Goal: Find specific page/section: Find specific page/section

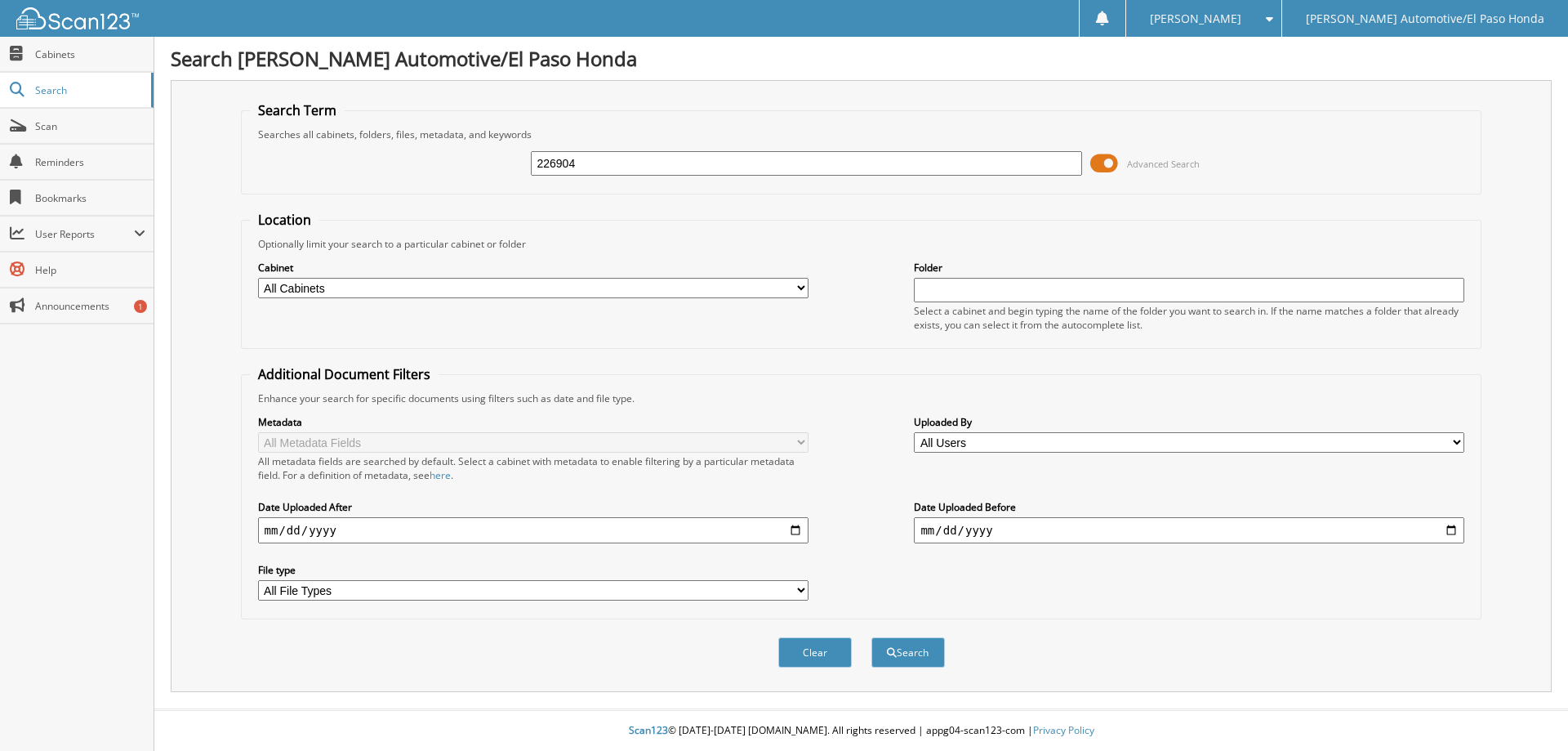
type input "226904"
click at [871, 637] on button "Search" at bounding box center [908, 652] width 74 height 30
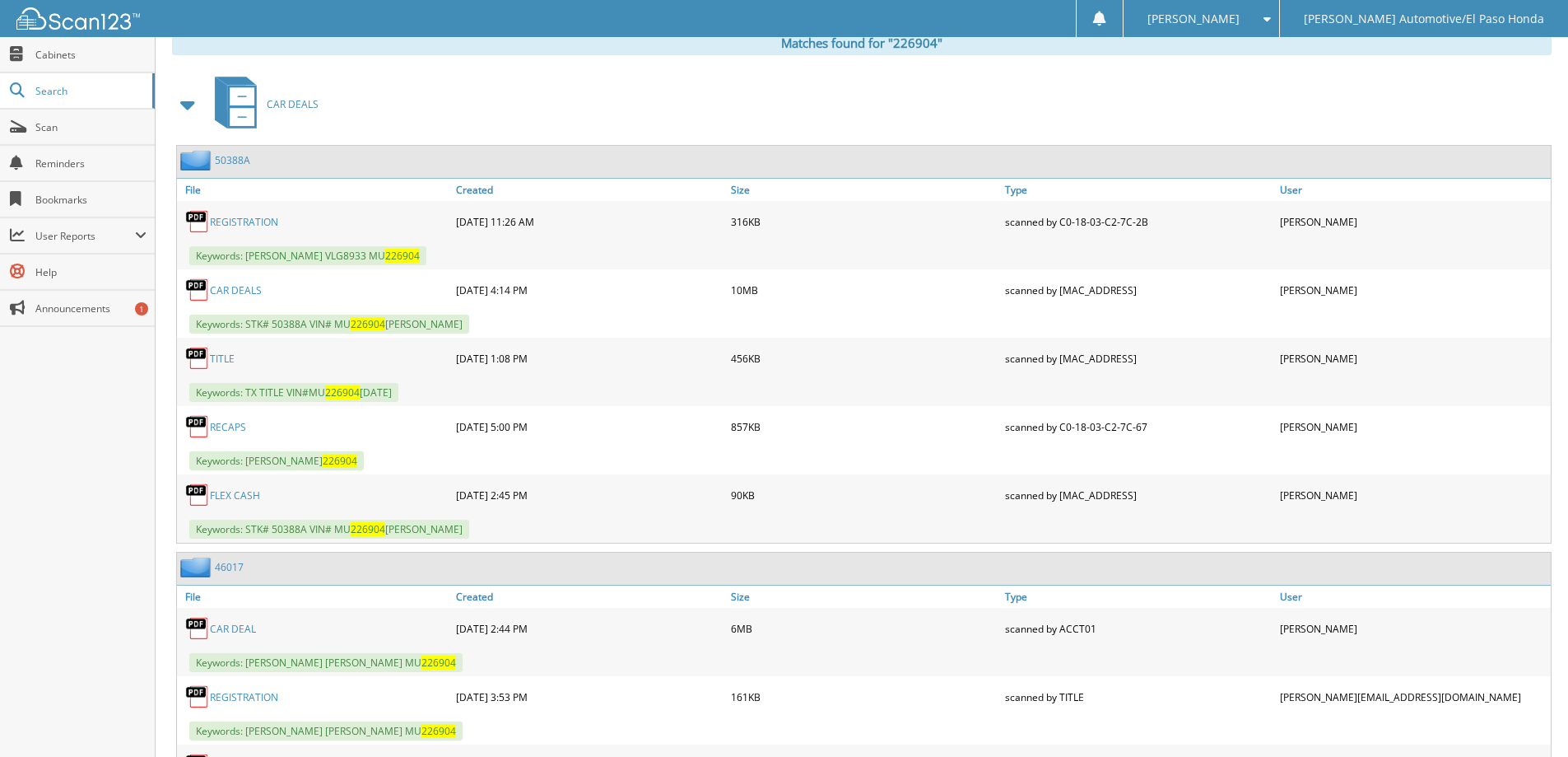
scroll to position [799, 0]
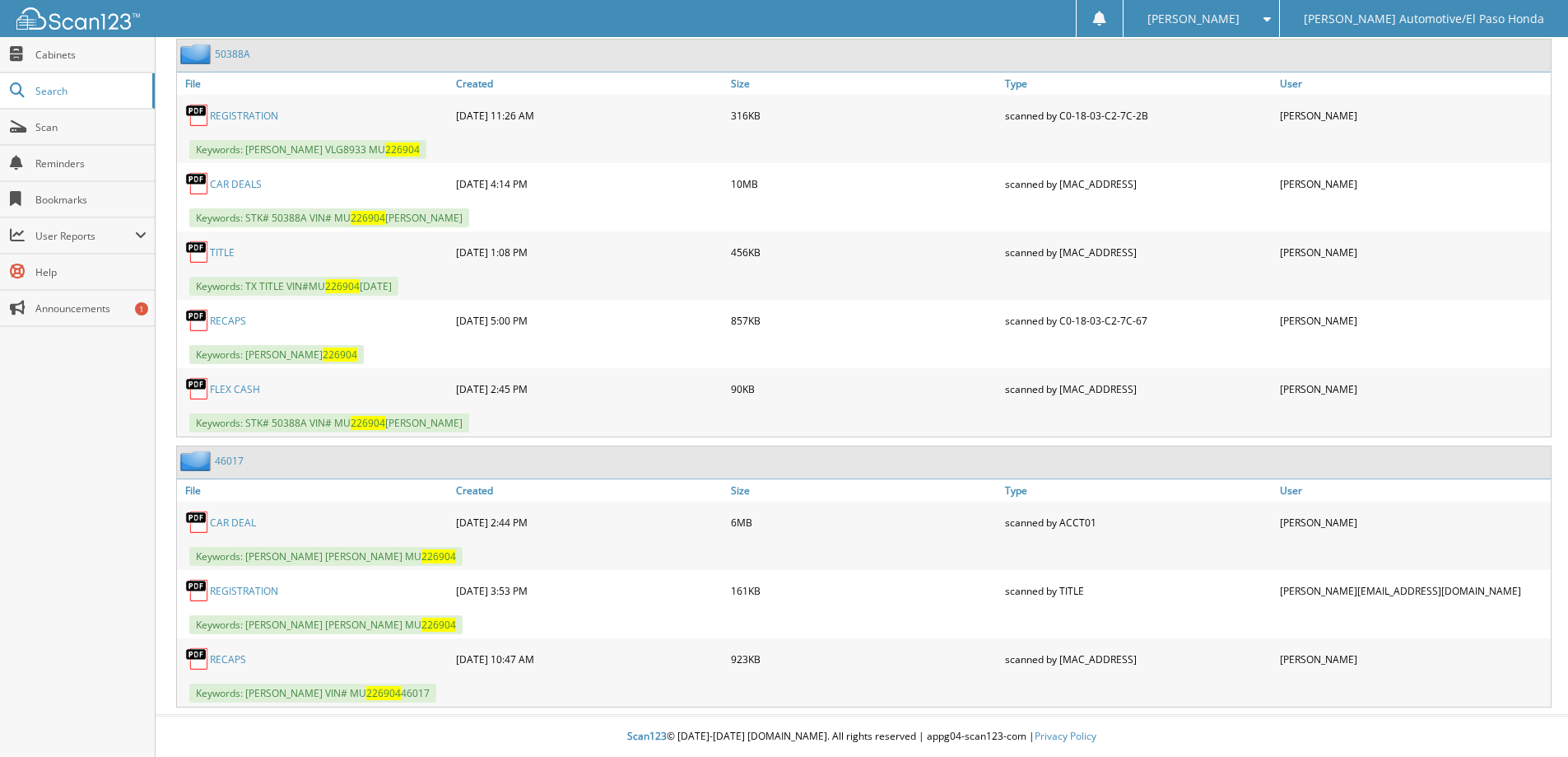
click at [233, 185] on link "CAR DEALS" at bounding box center [236, 184] width 52 height 14
